Goal: Find specific page/section: Find specific page/section

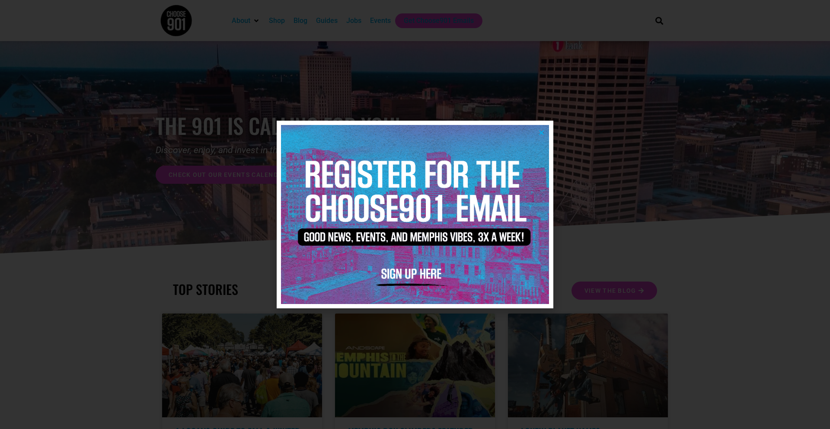
click at [544, 131] on icon "Close" at bounding box center [541, 132] width 6 height 6
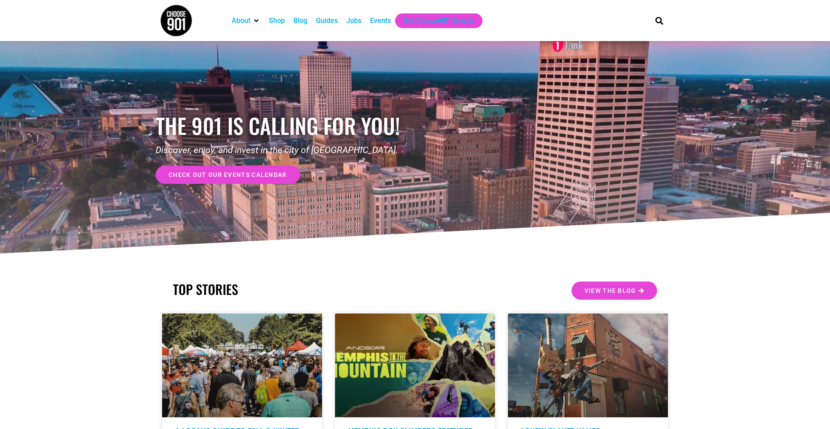
click at [358, 19] on div "Jobs" at bounding box center [353, 21] width 15 height 10
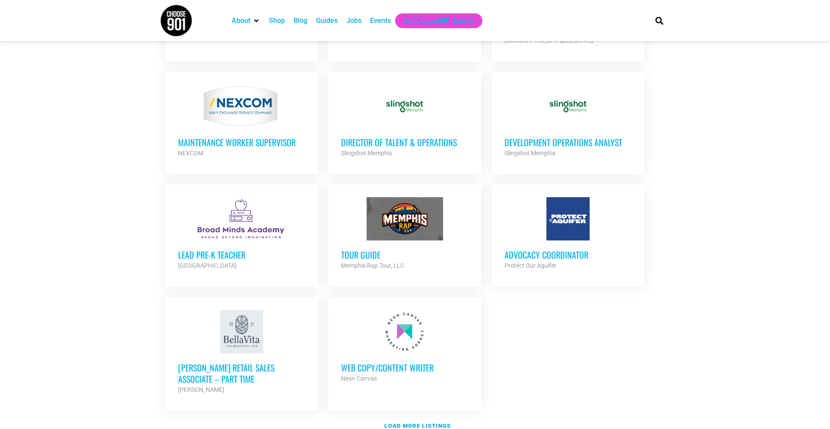
scroll to position [839, 0]
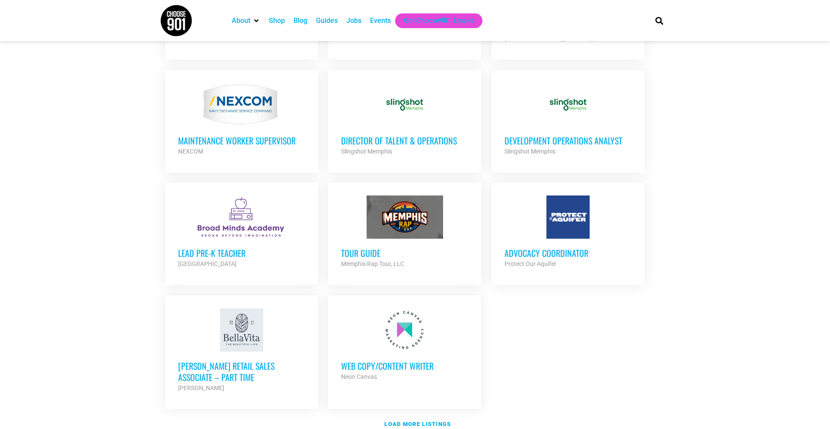
click at [564, 135] on h3 "Development Operations Analyst" at bounding box center [568, 140] width 127 height 11
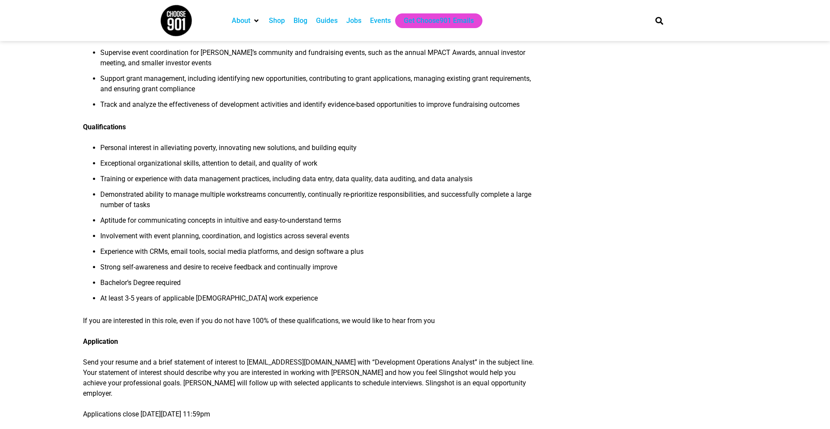
scroll to position [592, 0]
